Goal: Find specific page/section: Find specific page/section

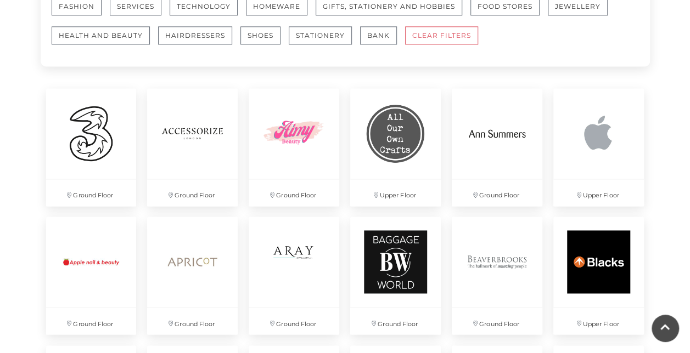
scroll to position [736, 0]
click at [599, 133] on img at bounding box center [598, 132] width 95 height 95
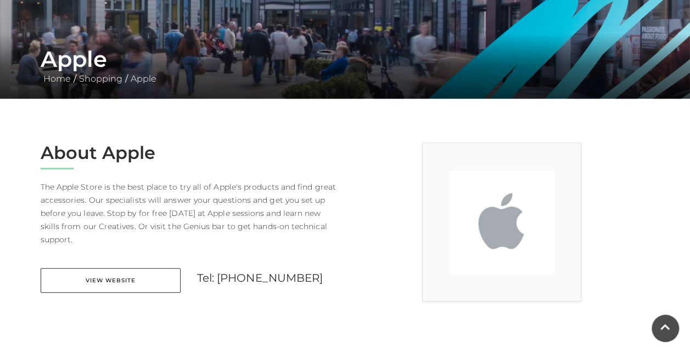
scroll to position [165, 0]
